Goal: Check status: Check status

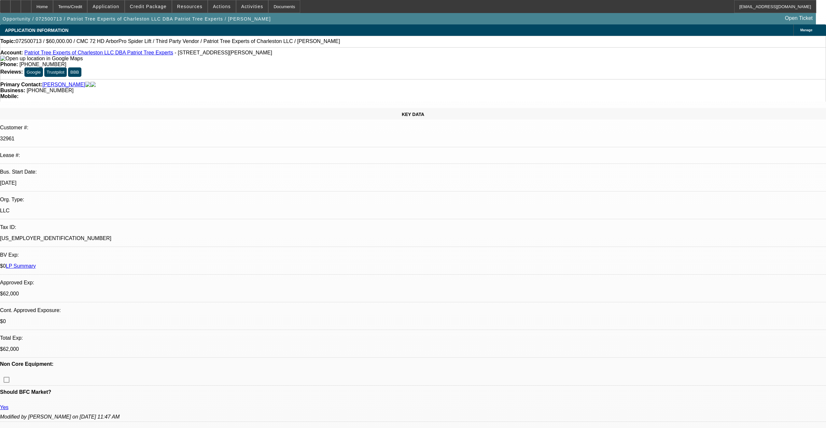
select select "0"
select select "2"
select select "0"
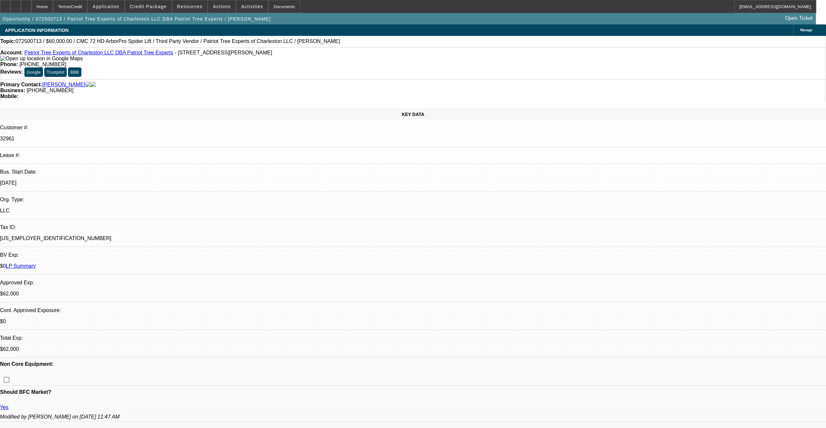
select select "0"
select select "2"
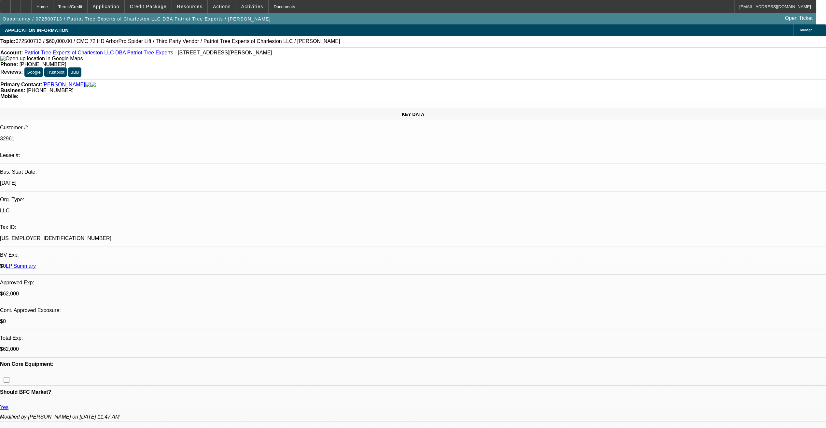
select select "0"
select select "1"
select select "2"
select select "6"
select select "1"
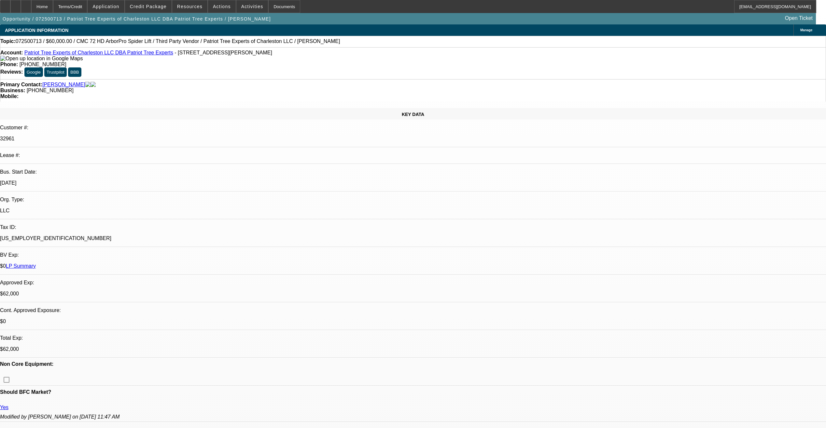
select select "2"
select select "6"
select select "1"
select select "2"
select select "6"
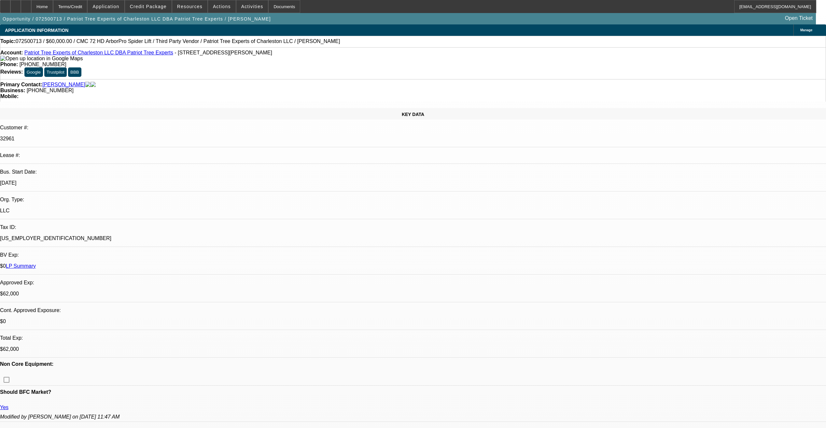
select select "1"
select select "2"
select select "6"
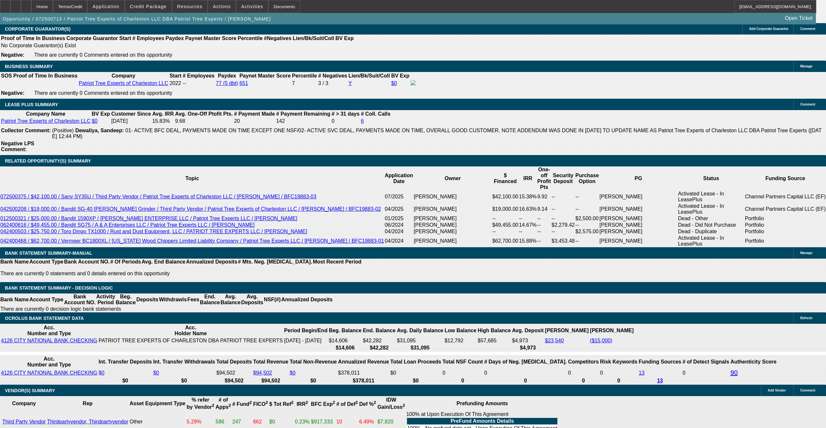
scroll to position [971, 0]
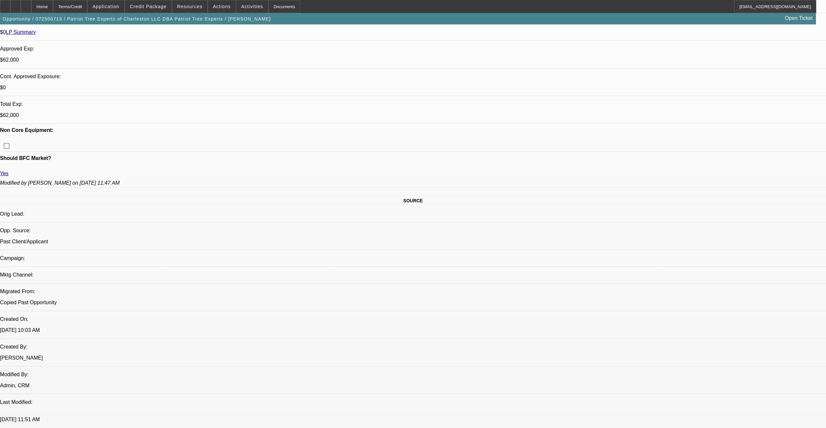
scroll to position [222, 0]
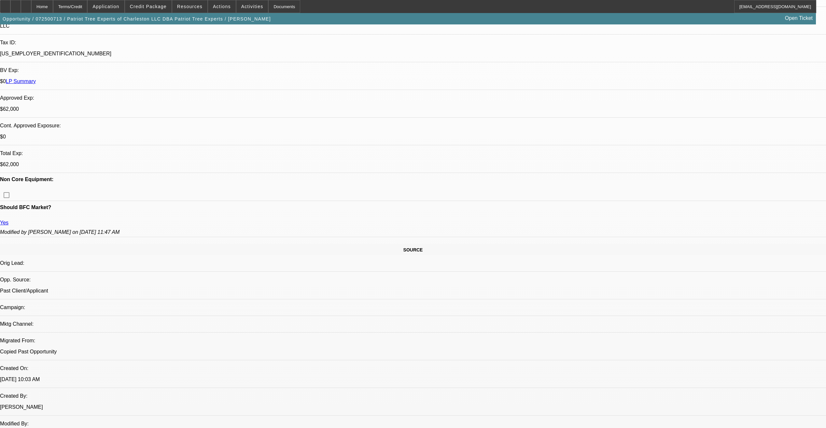
scroll to position [157, 0]
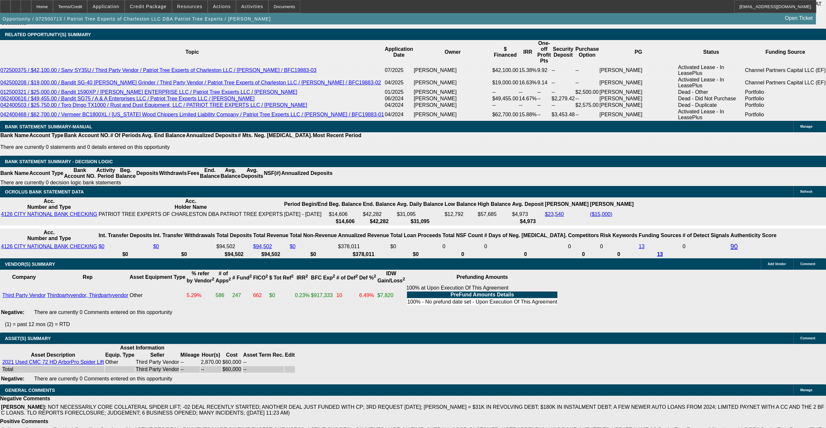
scroll to position [1166, 0]
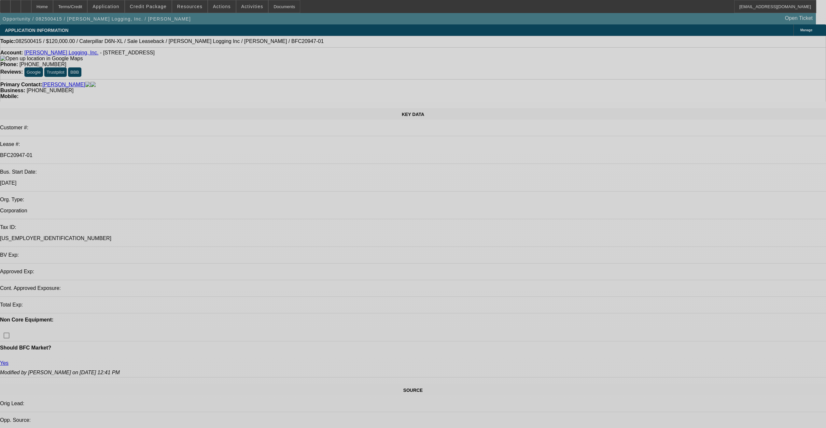
select select "0"
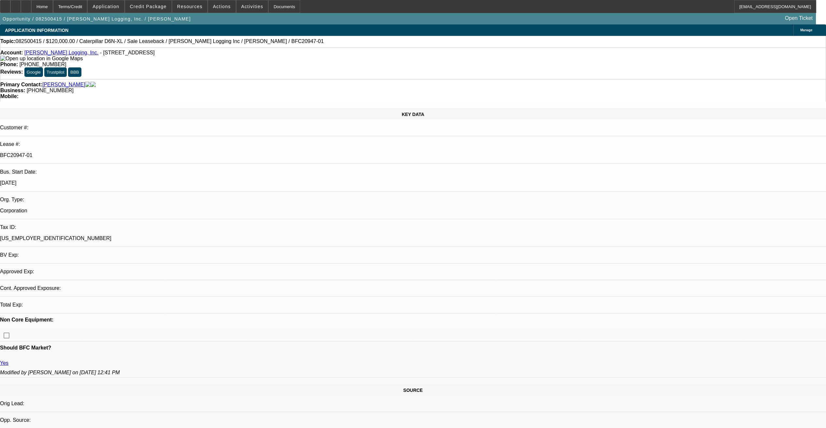
select select "2"
select select "0"
select select "2"
select select "0"
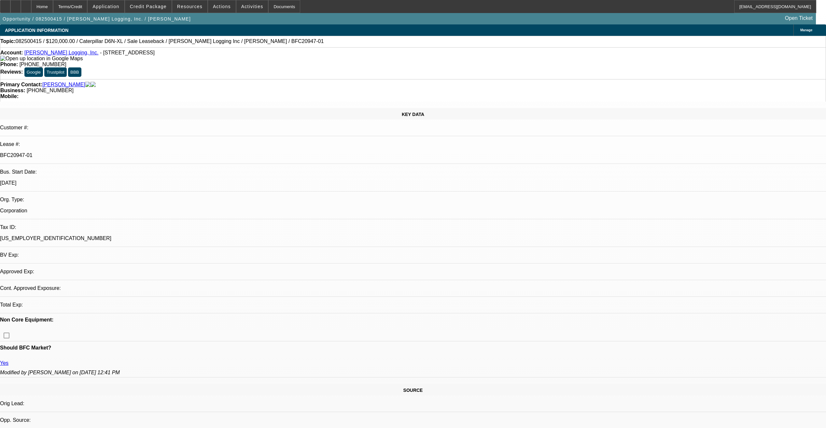
select select "0"
select select "2"
select select "0"
select select "2"
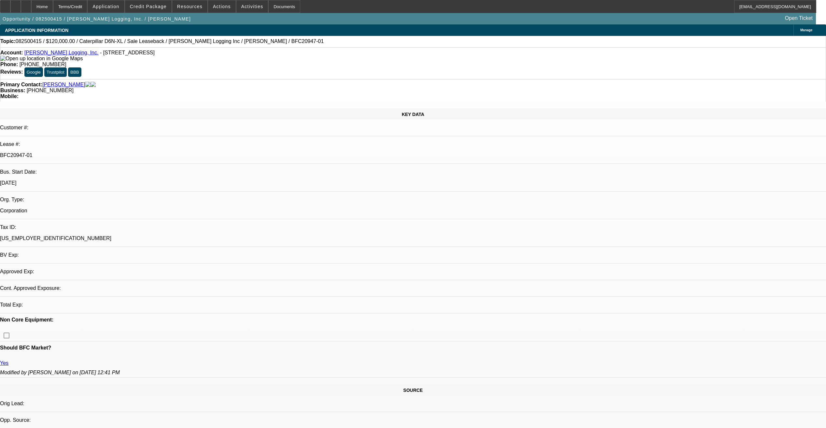
select select "0"
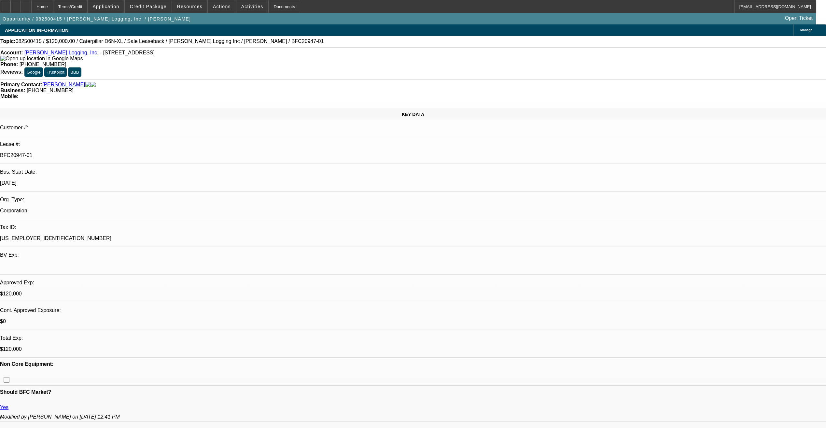
select select "1"
select select "2"
select select "6"
select select "1"
select select "2"
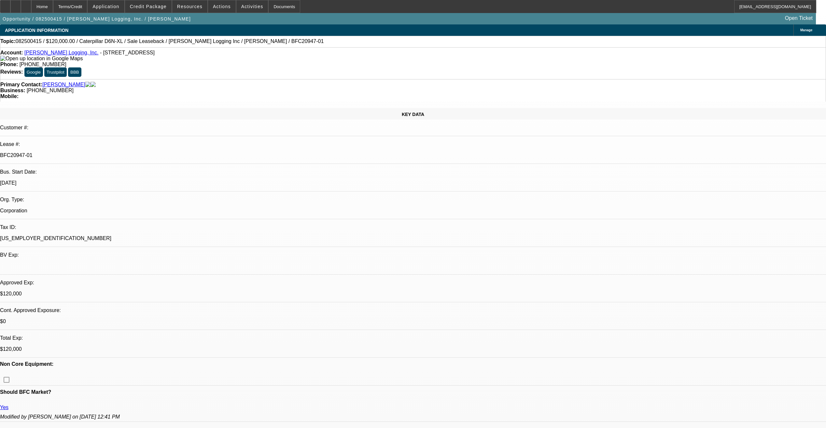
select select "6"
select select "1"
select select "2"
select select "6"
select select "1"
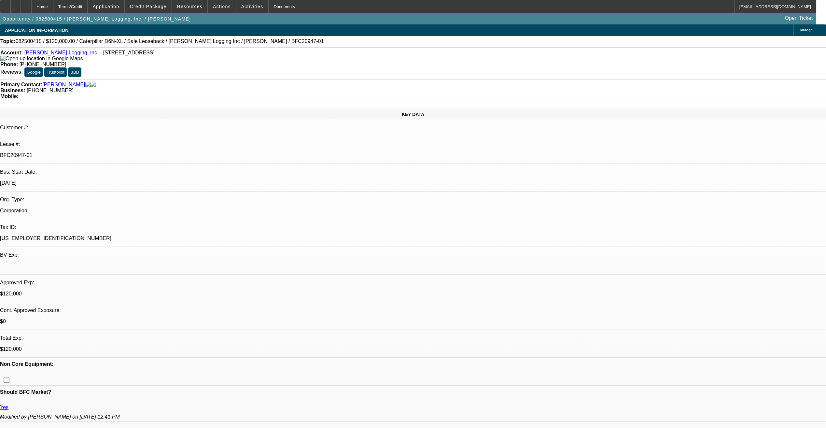
select select "2"
select select "6"
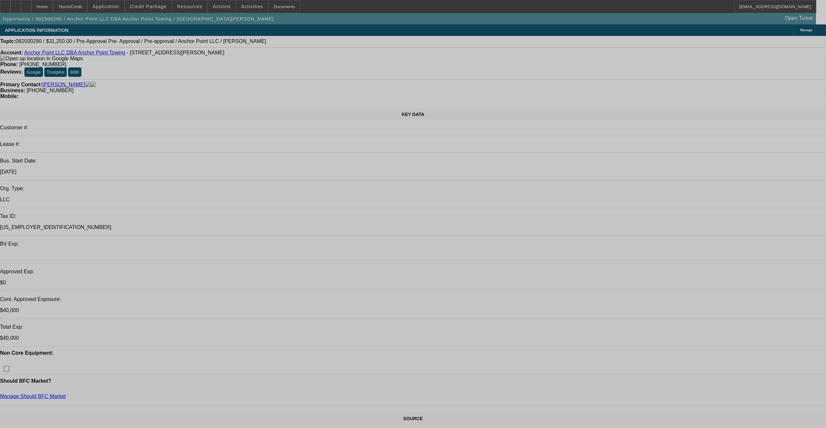
select select "0"
select select "0.1"
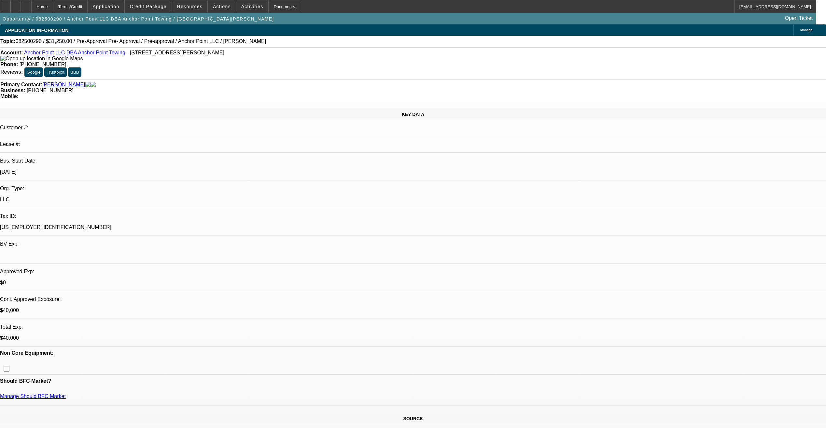
select select "0"
select select "2"
select select "0.1"
select select "0"
select select "2"
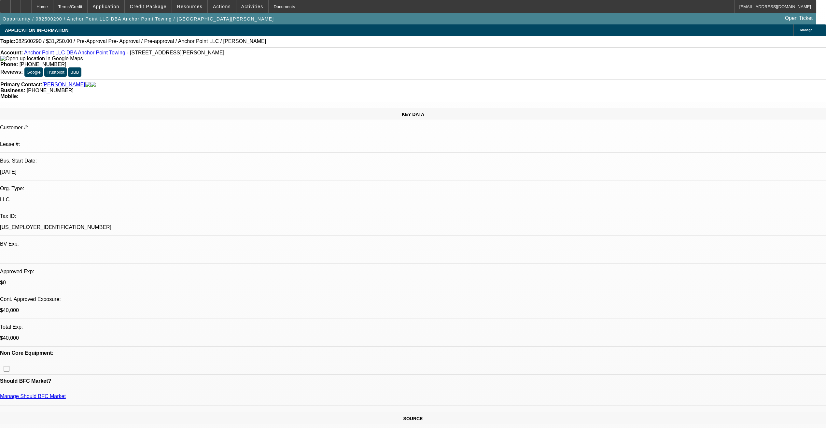
select select "0.1"
select select "2"
select select "0.1"
select select "1"
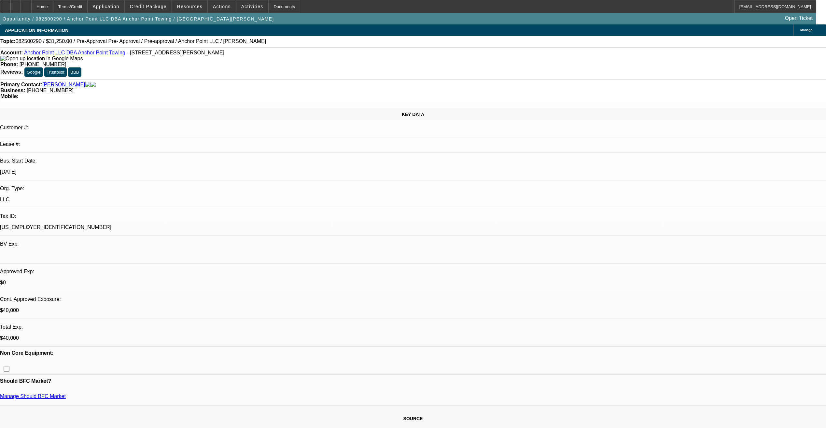
select select "1"
select select "4"
select select "1"
select select "2"
select select "4"
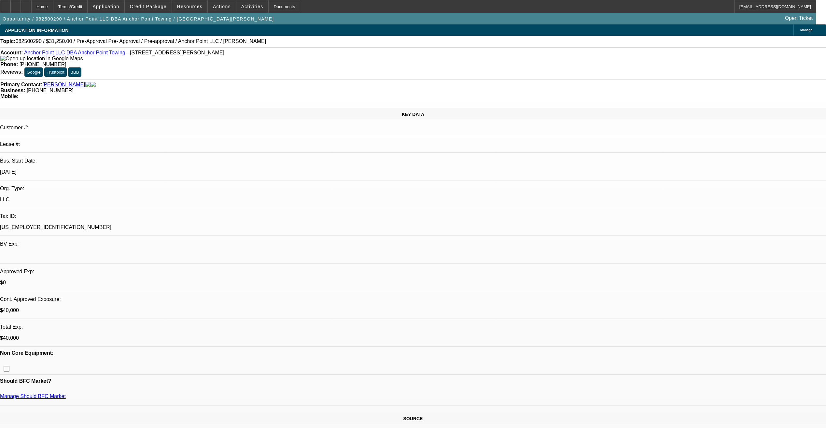
select select "1"
select select "2"
select select "4"
select select "1"
select select "2"
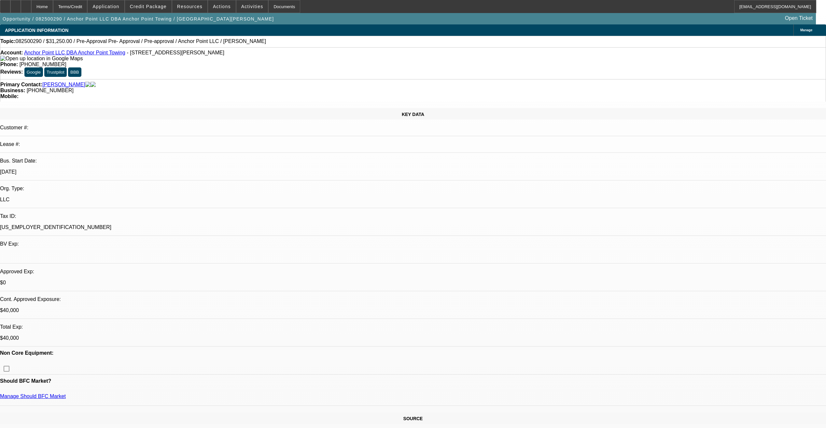
select select "4"
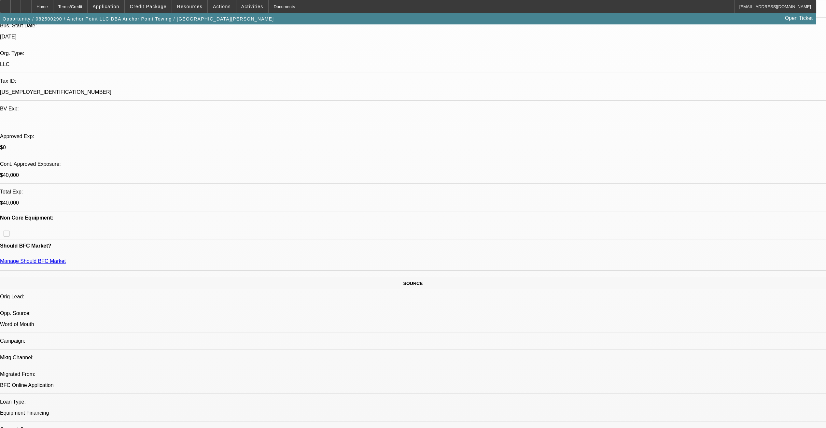
scroll to position [190, 0]
